Goal: Transaction & Acquisition: Book appointment/travel/reservation

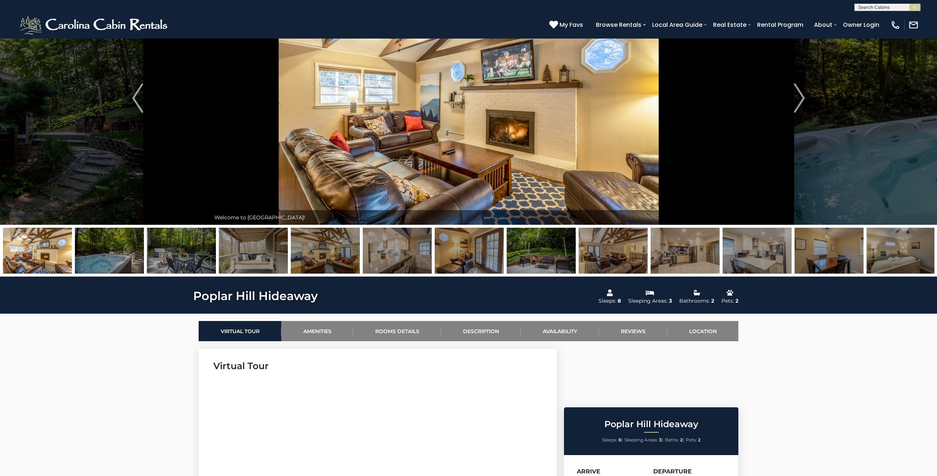
scroll to position [90, 0]
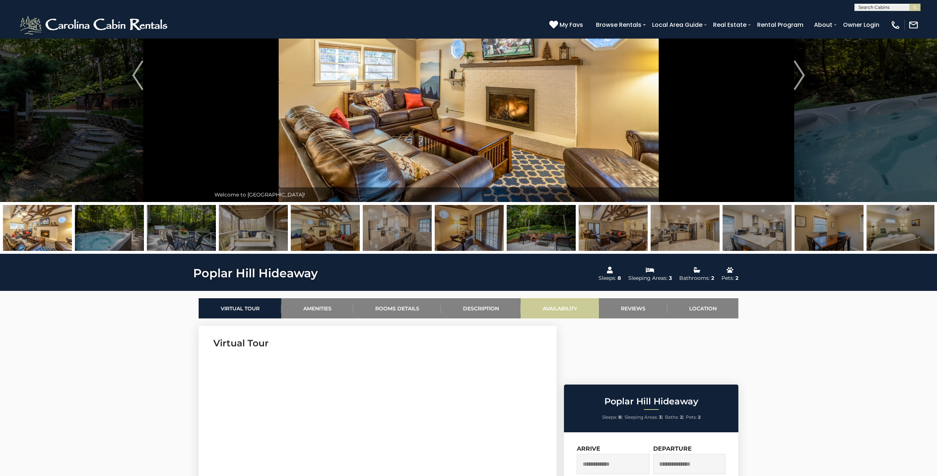
click at [549, 307] on link "Availability" at bounding box center [560, 308] width 78 height 20
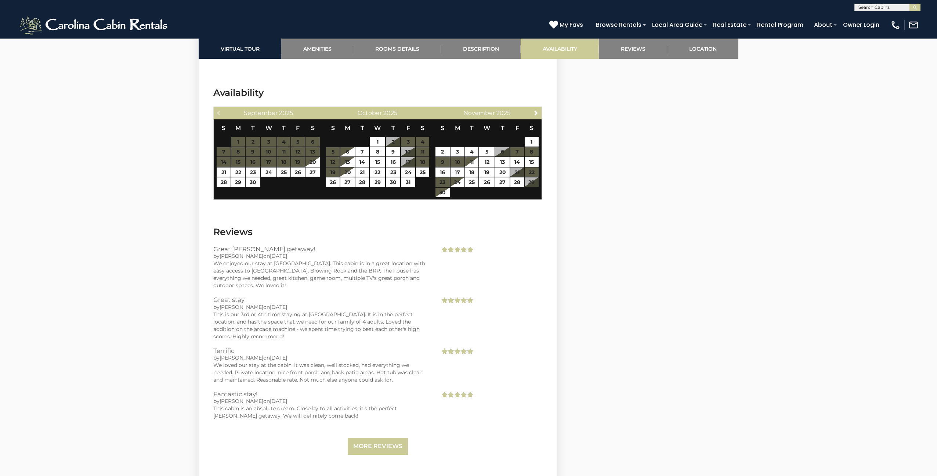
scroll to position [1332, 0]
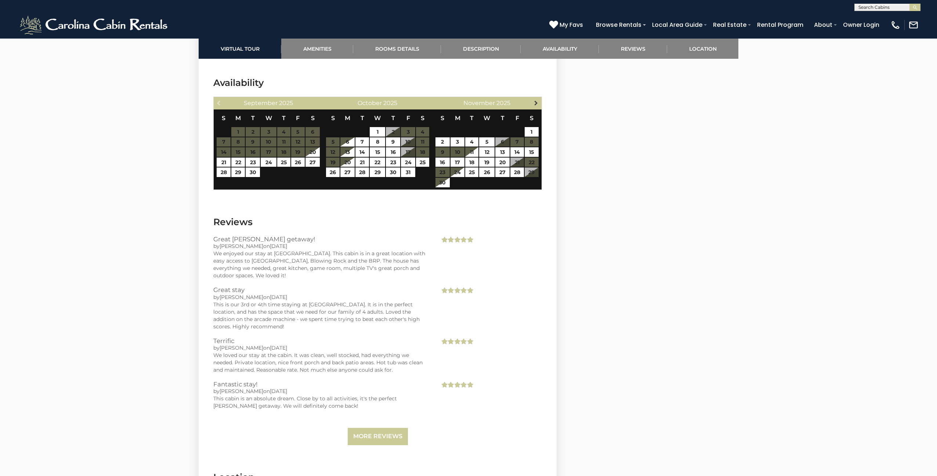
click at [535, 100] on span "Next" at bounding box center [536, 103] width 6 height 6
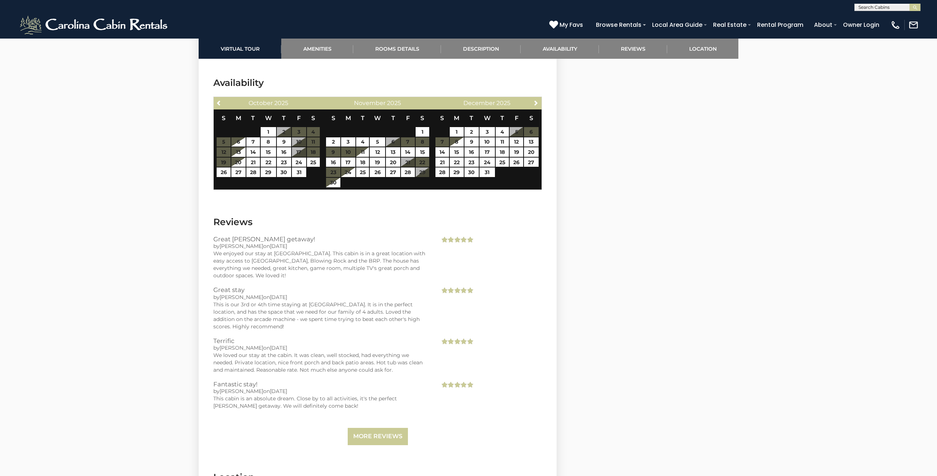
click at [535, 100] on span "Next" at bounding box center [536, 103] width 6 height 6
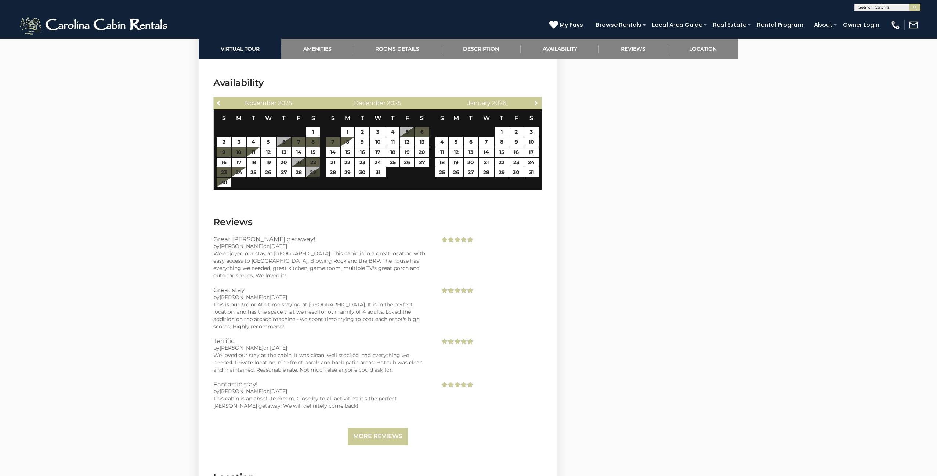
click at [535, 100] on span "Next" at bounding box center [536, 103] width 6 height 6
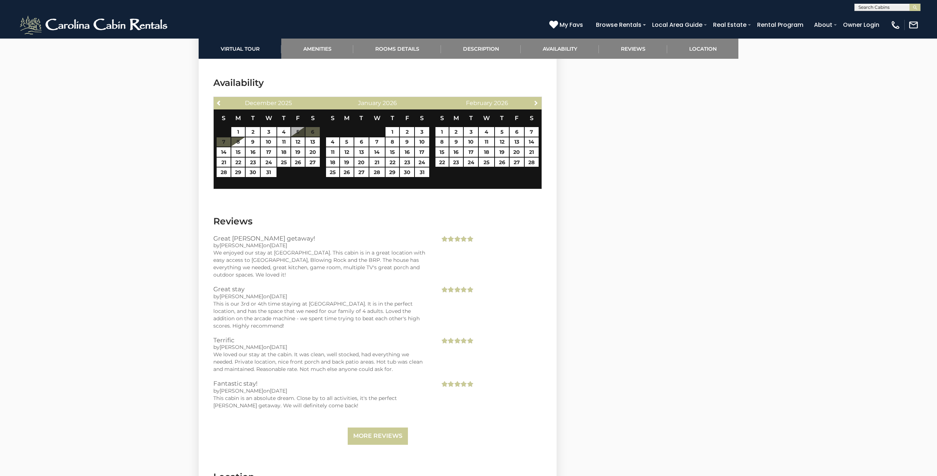
click at [535, 100] on span "Next" at bounding box center [536, 103] width 6 height 6
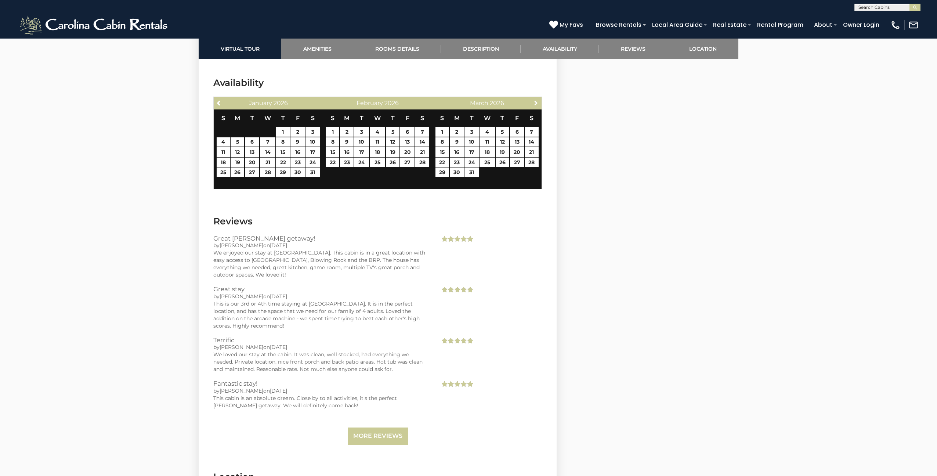
click at [535, 100] on span "Next" at bounding box center [536, 103] width 6 height 6
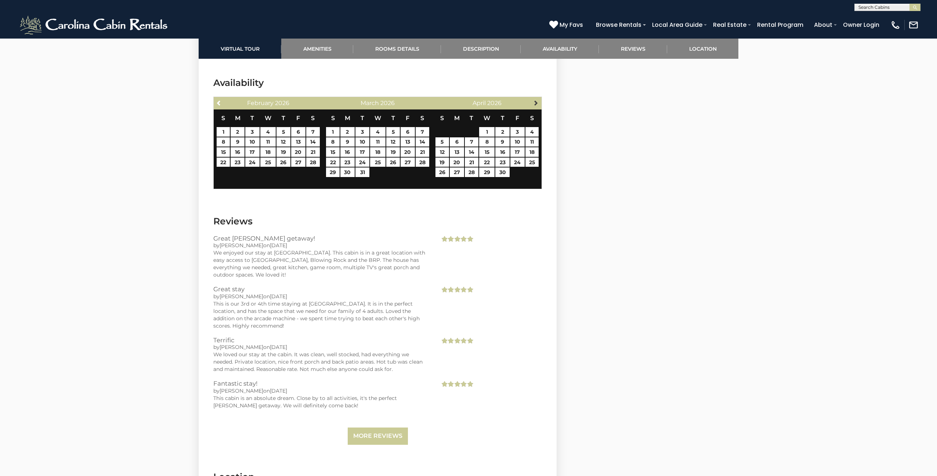
click at [535, 100] on span "Next" at bounding box center [536, 103] width 6 height 6
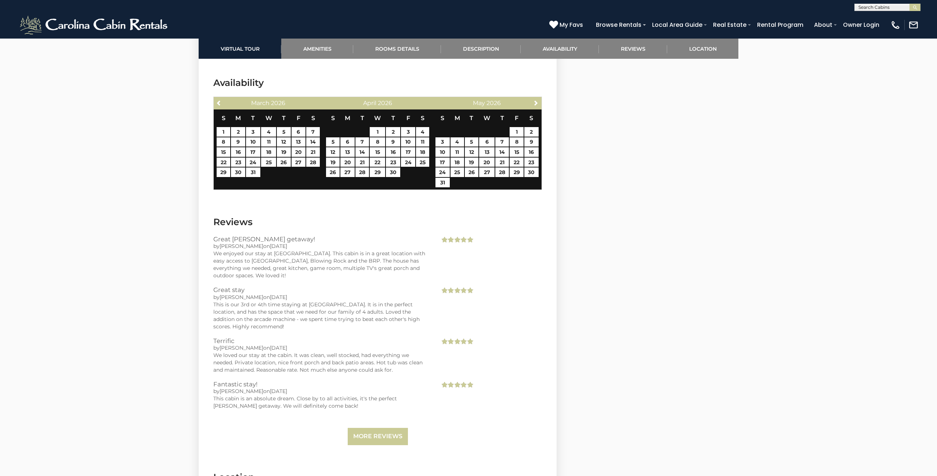
click at [535, 100] on span "Next" at bounding box center [536, 103] width 6 height 6
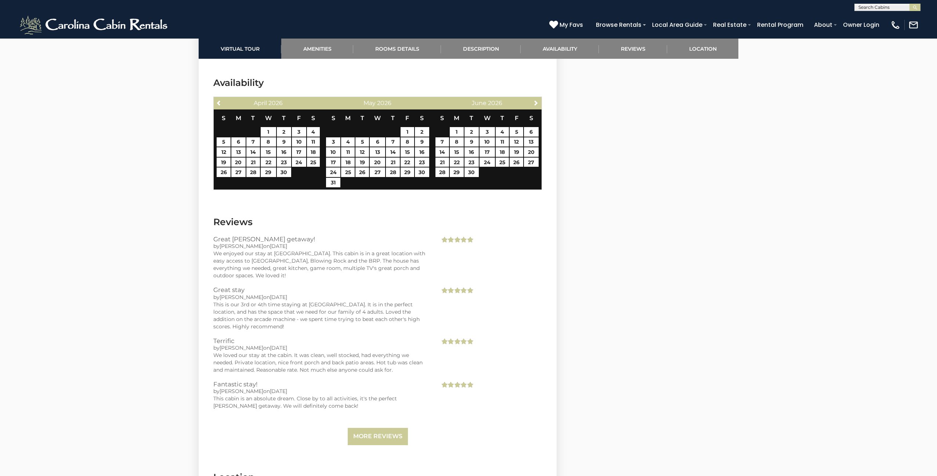
click at [535, 100] on span "Next" at bounding box center [536, 103] width 6 height 6
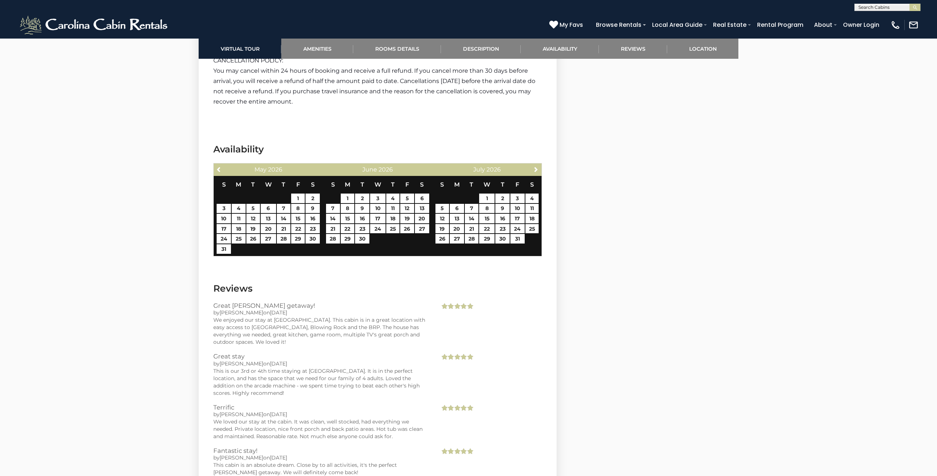
scroll to position [1251, 0]
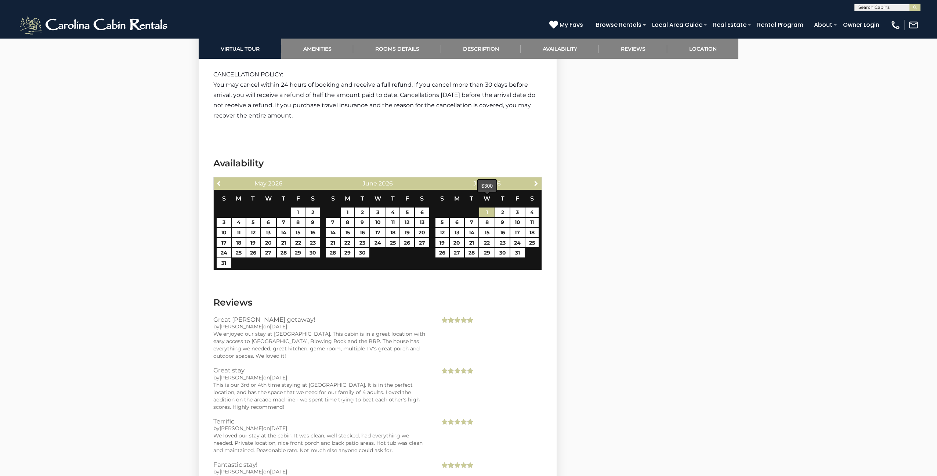
click at [489, 208] on link "1" at bounding box center [486, 213] width 15 height 10
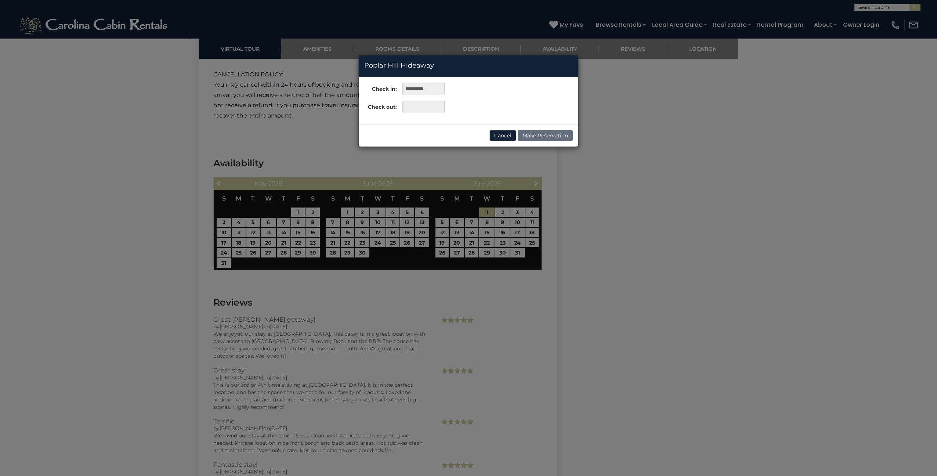
click at [520, 243] on div "**********" at bounding box center [468, 238] width 937 height 476
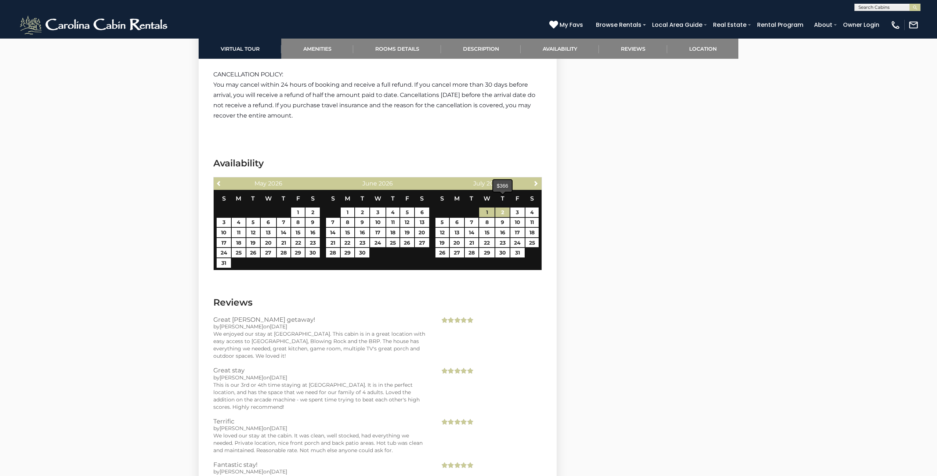
drag, startPoint x: 490, startPoint y: 202, endPoint x: 506, endPoint y: 202, distance: 15.4
click at [484, 208] on link "1" at bounding box center [486, 213] width 15 height 10
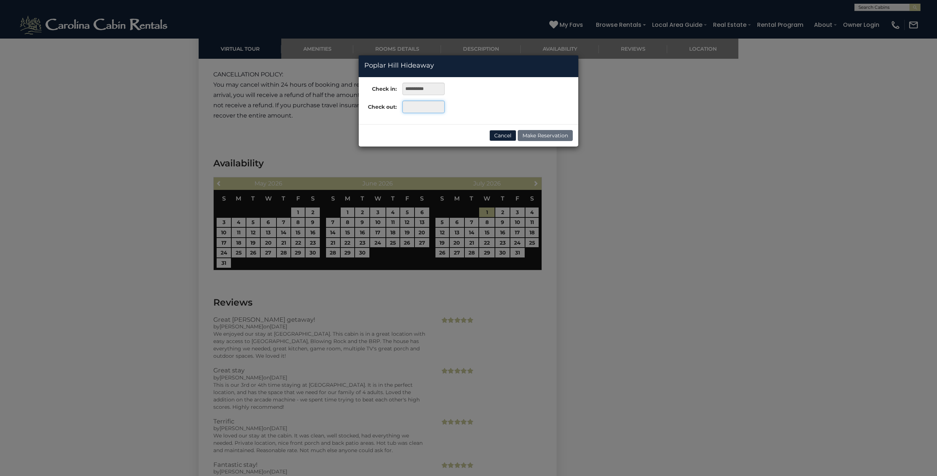
click at [420, 105] on input "text" at bounding box center [424, 107] width 42 height 12
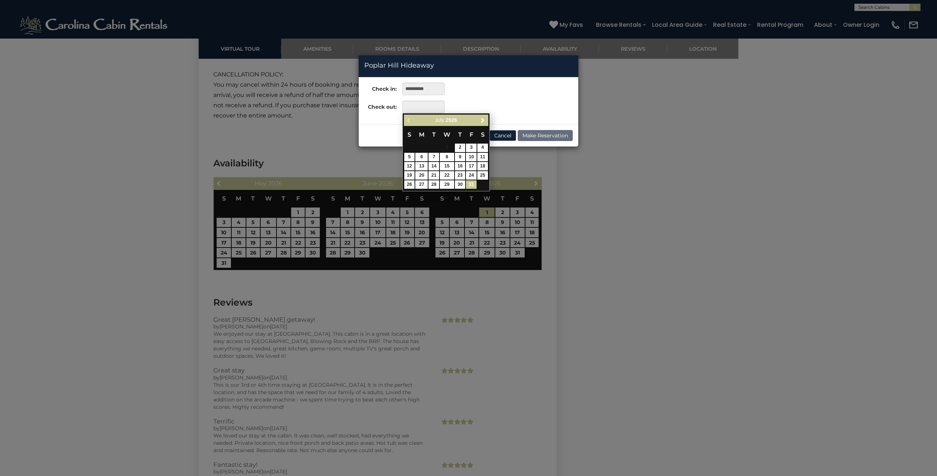
click at [470, 182] on link "31" at bounding box center [471, 184] width 11 height 8
type input "**********"
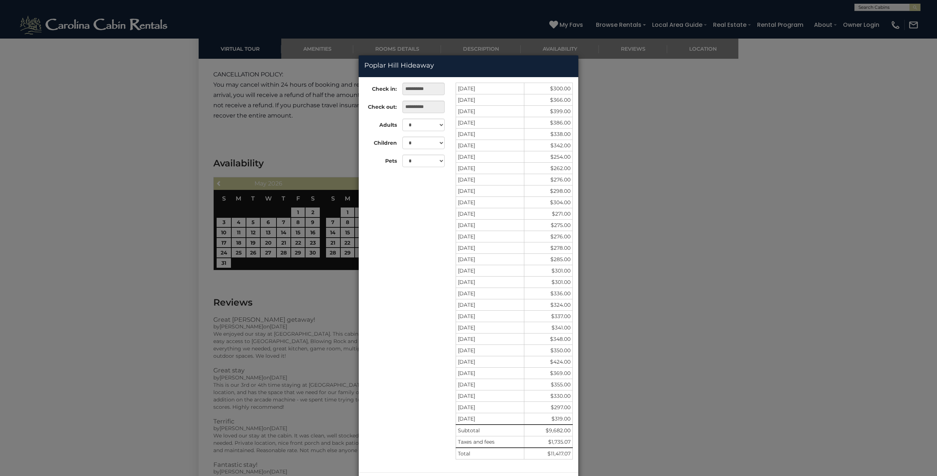
scroll to position [0, 0]
click at [16, 170] on div "**********" at bounding box center [468, 238] width 937 height 476
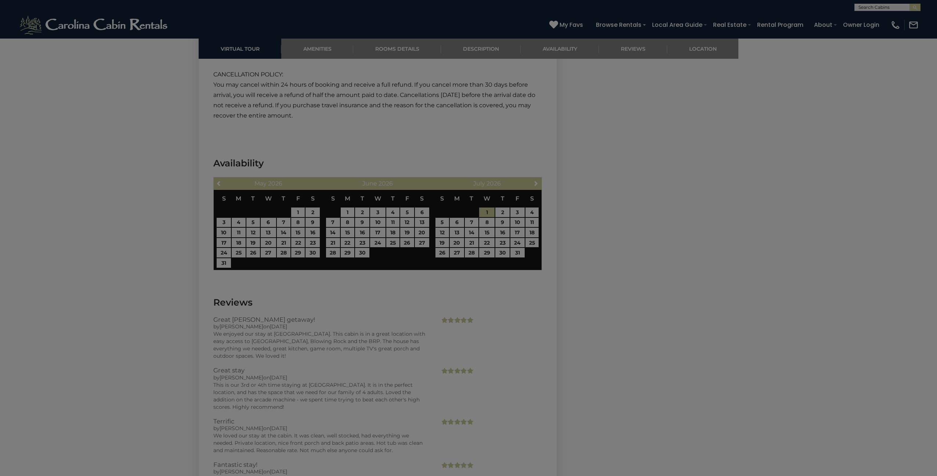
scroll to position [0, 0]
